Goal: Information Seeking & Learning: Learn about a topic

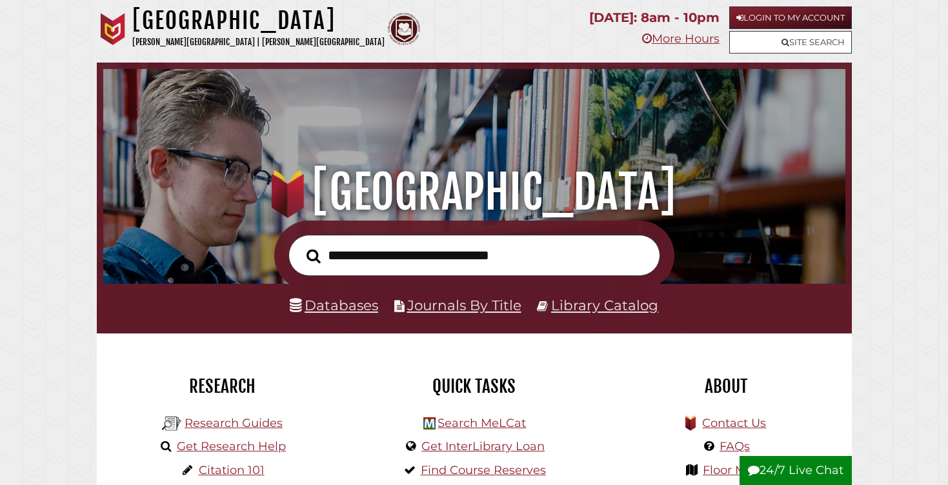
scroll to position [245, 735]
type input "********"
click at [313, 255] on button "Search" at bounding box center [313, 256] width 27 height 22
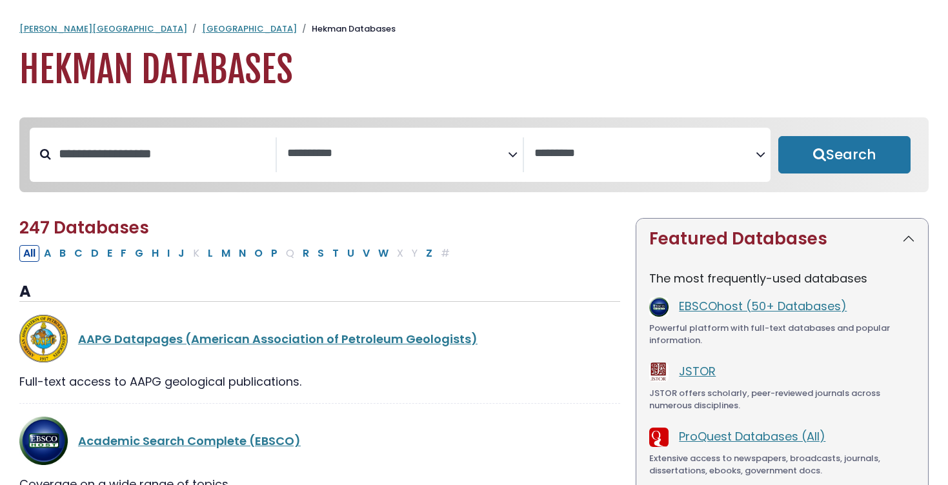
select select "Database Subject Filter"
select select "Database Vendors Filter"
click at [511, 156] on icon "Search filters" at bounding box center [513, 152] width 10 height 19
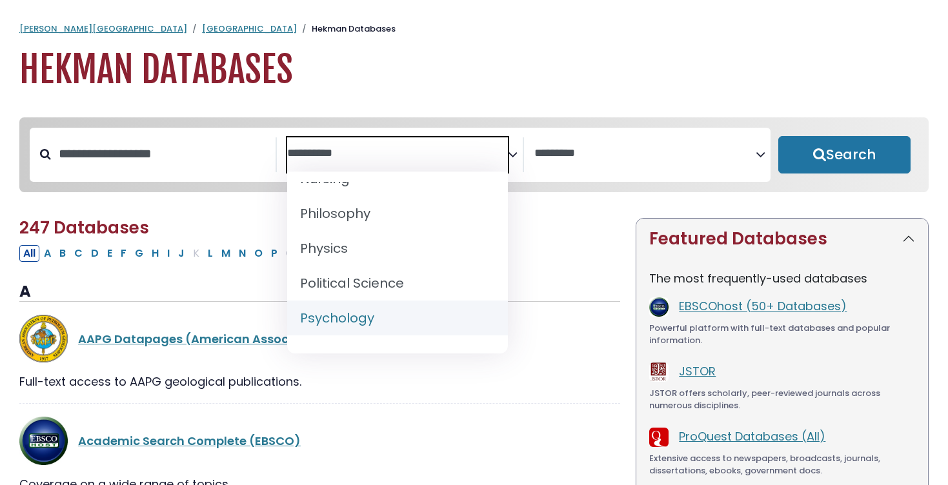
scroll to position [1064, 0]
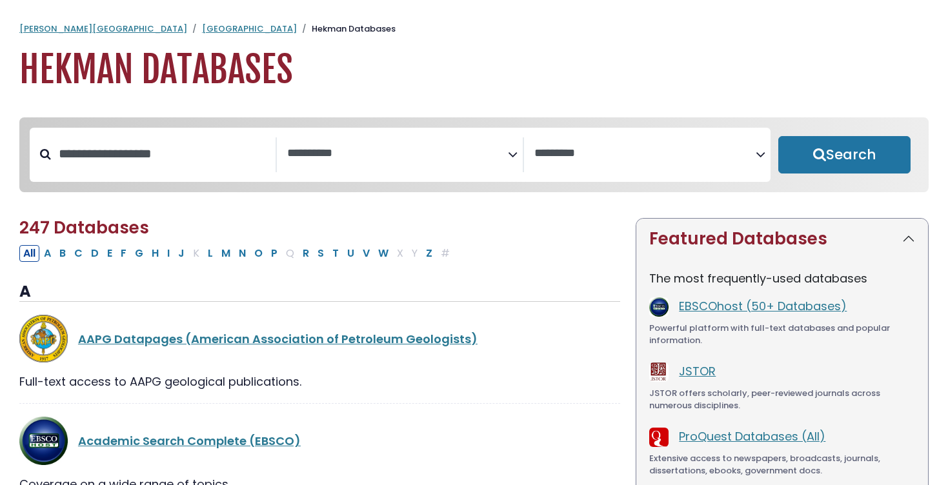
click at [201, 165] on input "Search database by title or keyword" at bounding box center [163, 153] width 225 height 21
type input "**********"
click at [844, 155] on button "Search" at bounding box center [844, 154] width 133 height 37
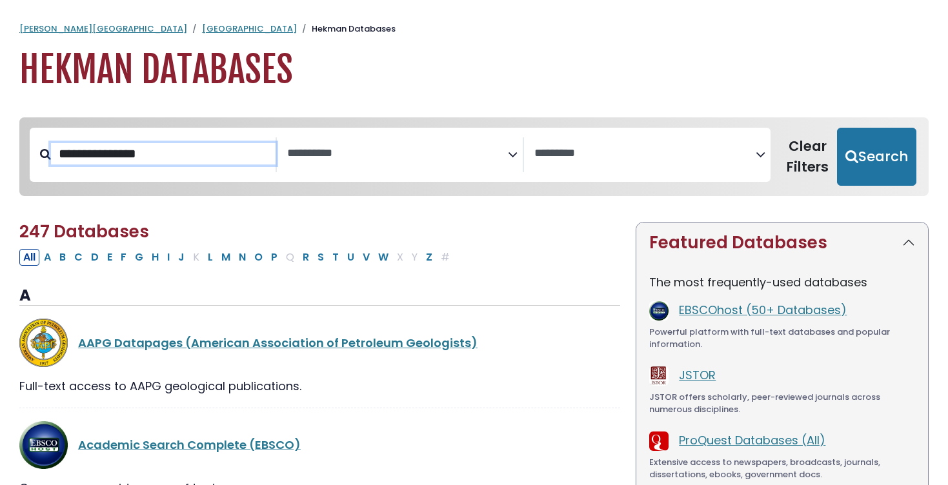
select select "Database Subject Filter"
select select "Database Vendors Filter"
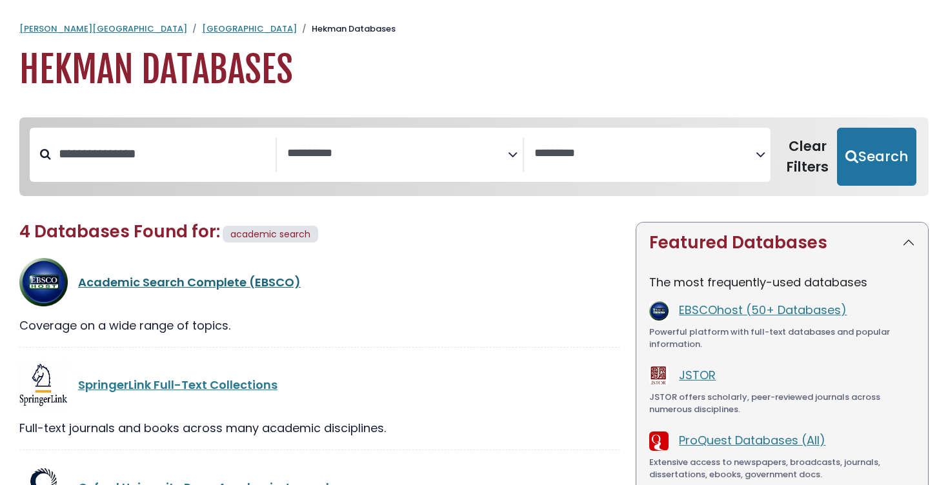
click at [101, 276] on link "Academic Search Complete (EBSCO)" at bounding box center [189, 282] width 223 height 16
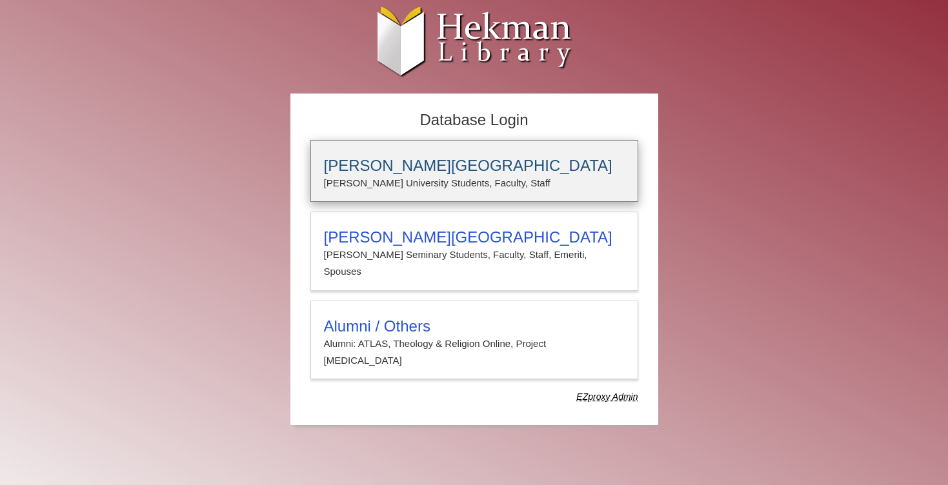
click at [381, 192] on div "Calvin University Calvin University Students, Faculty, Staff" at bounding box center [474, 171] width 328 height 62
